Goal: Task Accomplishment & Management: Use online tool/utility

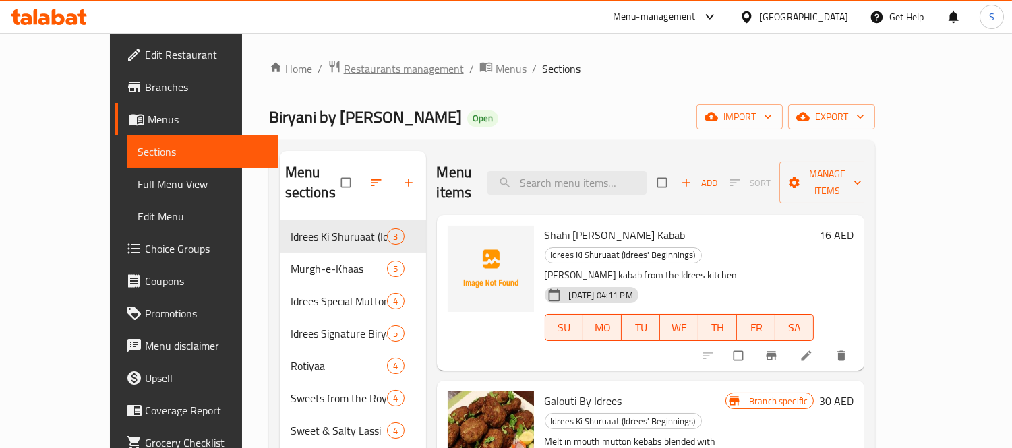
click at [349, 67] on span "Restaurants management" at bounding box center [404, 69] width 120 height 16
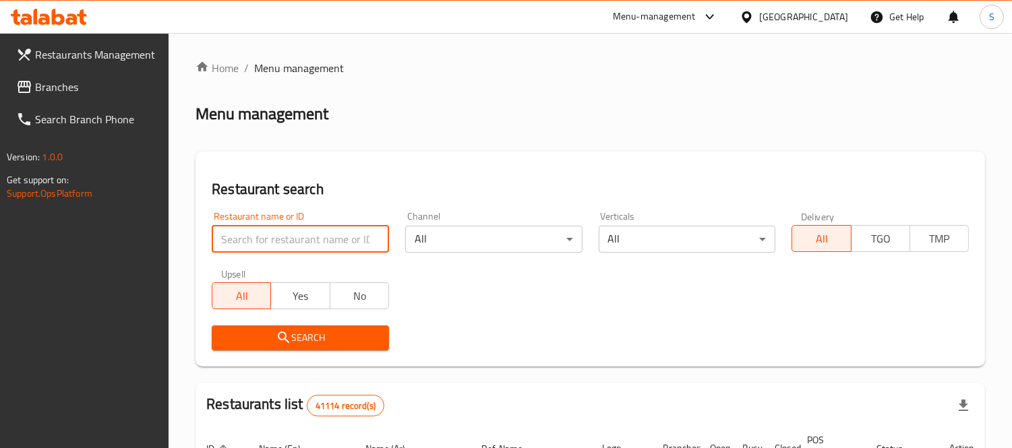
paste input "ZUHAIR RESTAURANT"
type input "ZUHAIR RESTAURANT"
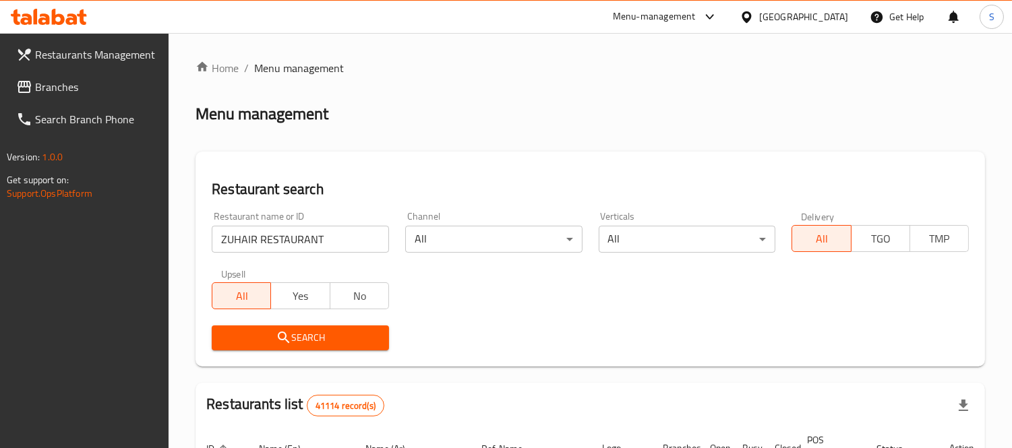
click at [293, 338] on span "Search" at bounding box center [300, 338] width 156 height 17
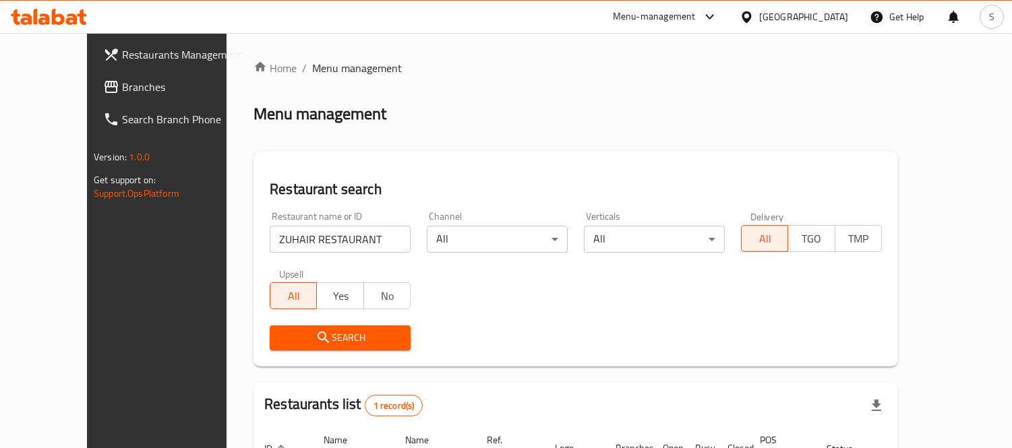
scroll to position [126, 0]
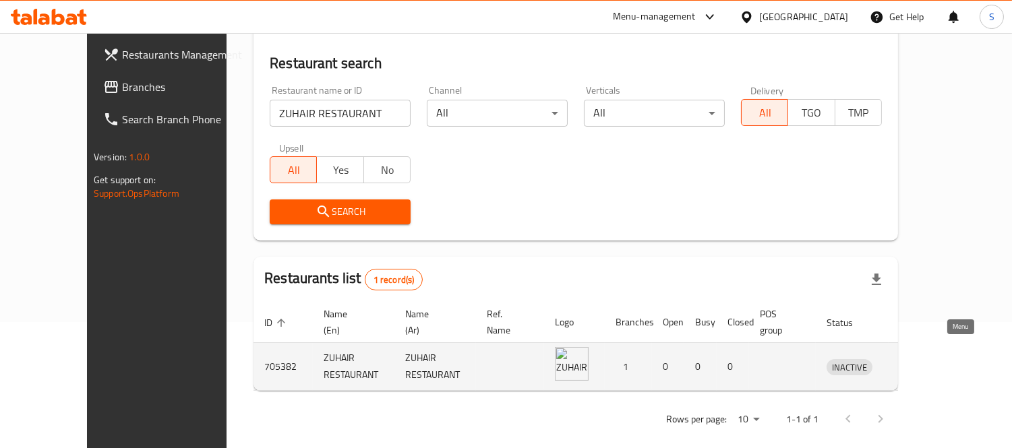
click at [913, 365] on icon "enhanced table" at bounding box center [910, 367] width 5 height 5
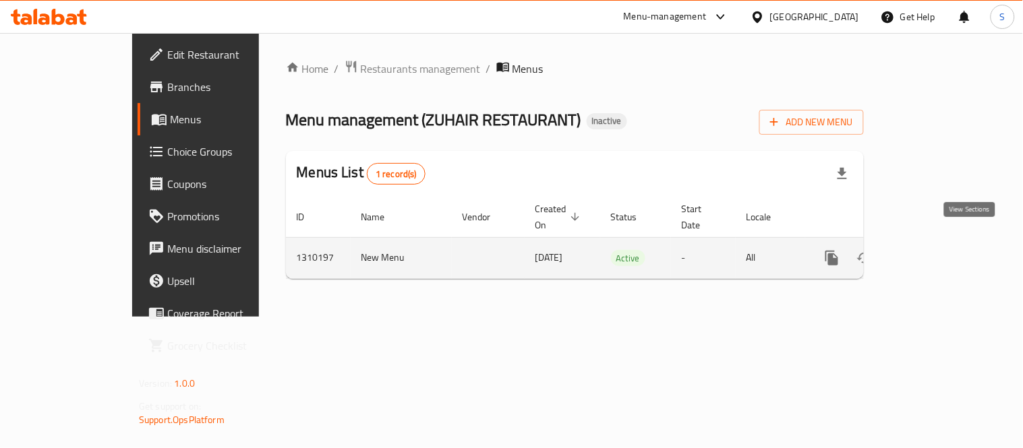
click at [945, 247] on link "enhanced table" at bounding box center [929, 258] width 32 height 32
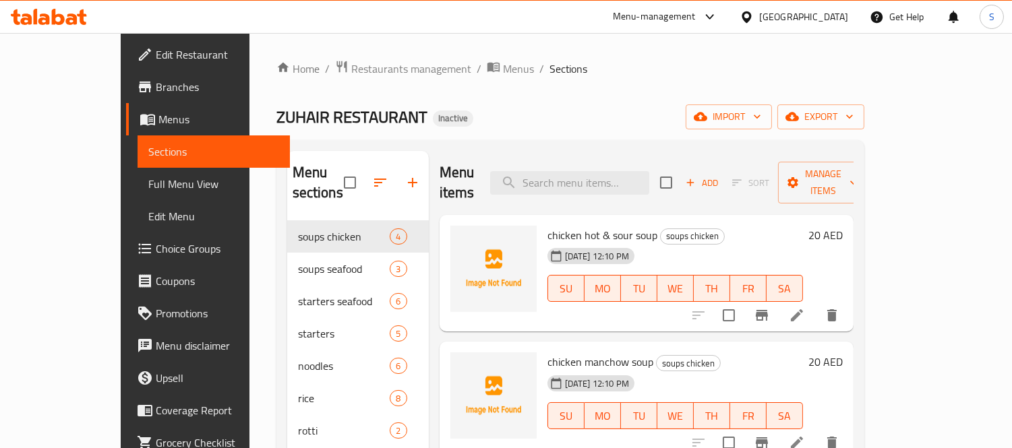
click at [148, 177] on span "Full Menu View" at bounding box center [213, 184] width 131 height 16
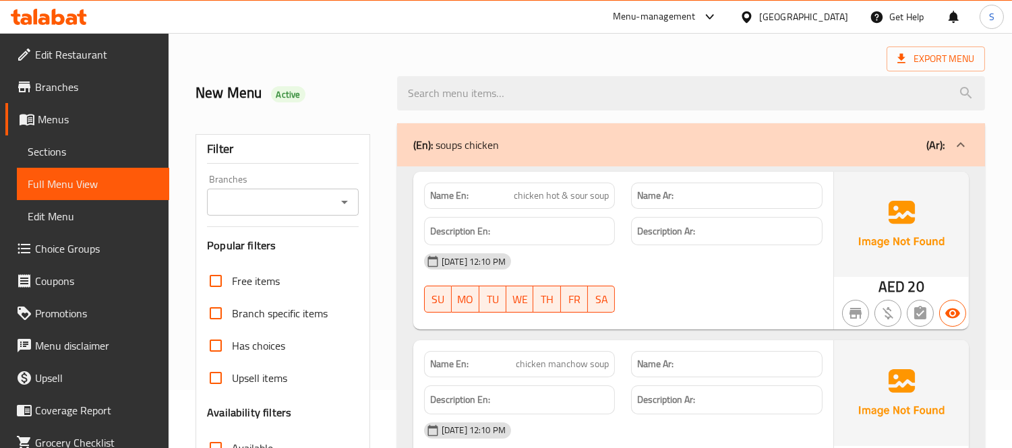
scroll to position [75, 0]
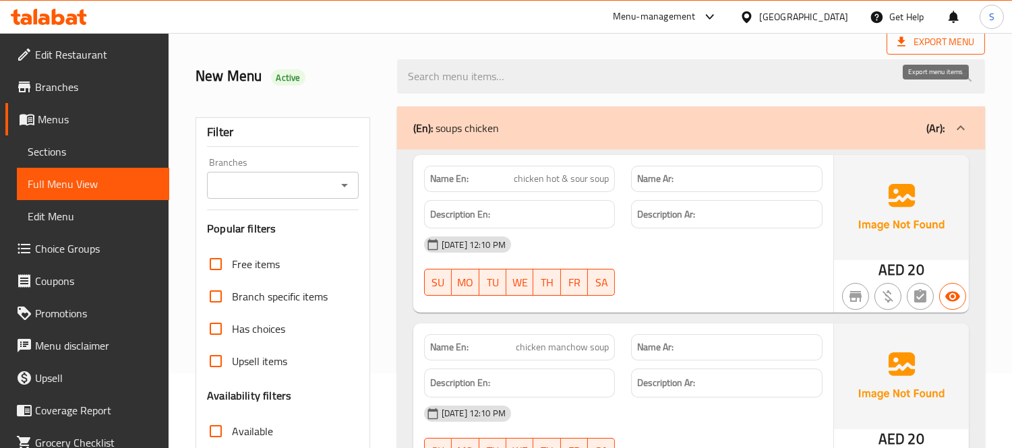
click at [937, 45] on span "Export Menu" at bounding box center [935, 42] width 77 height 17
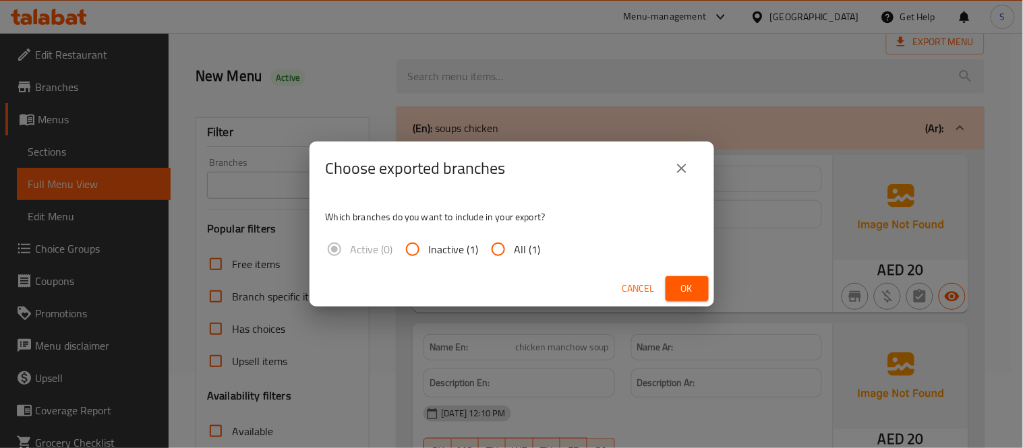
drag, startPoint x: 527, startPoint y: 248, endPoint x: 664, endPoint y: 290, distance: 143.1
click at [527, 247] on span "All (1)" at bounding box center [527, 249] width 26 height 16
click at [514, 247] on input "All (1)" at bounding box center [498, 249] width 32 height 32
radio input "true"
click at [708, 300] on div "Cancel Ok" at bounding box center [511, 289] width 404 height 36
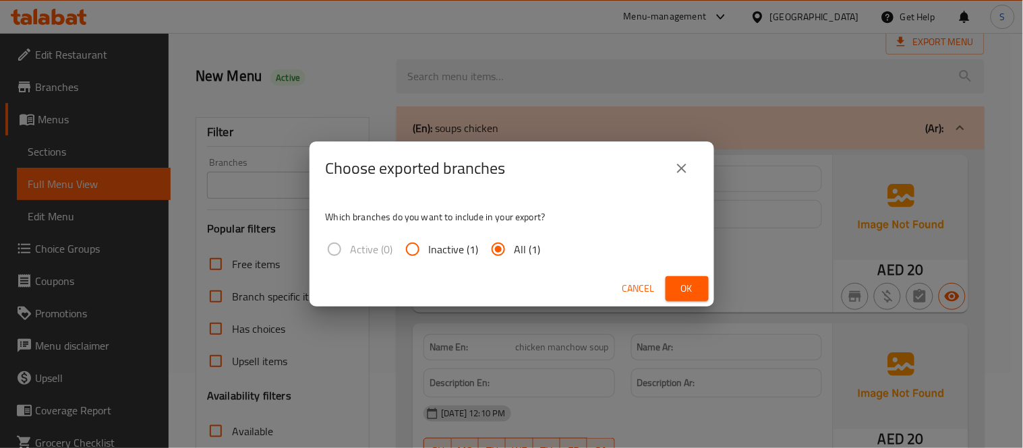
click at [688, 286] on span "Ok" at bounding box center [687, 288] width 22 height 17
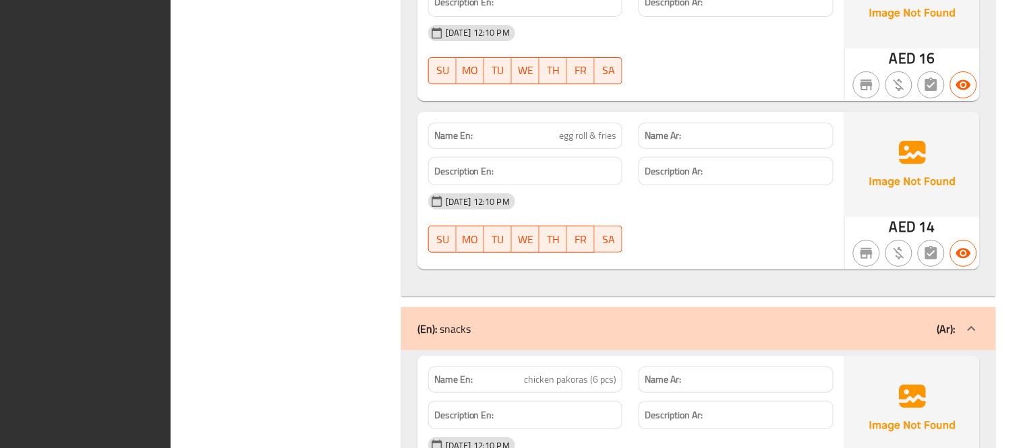
scroll to position [0, 0]
